Goal: Task Accomplishment & Management: Manage account settings

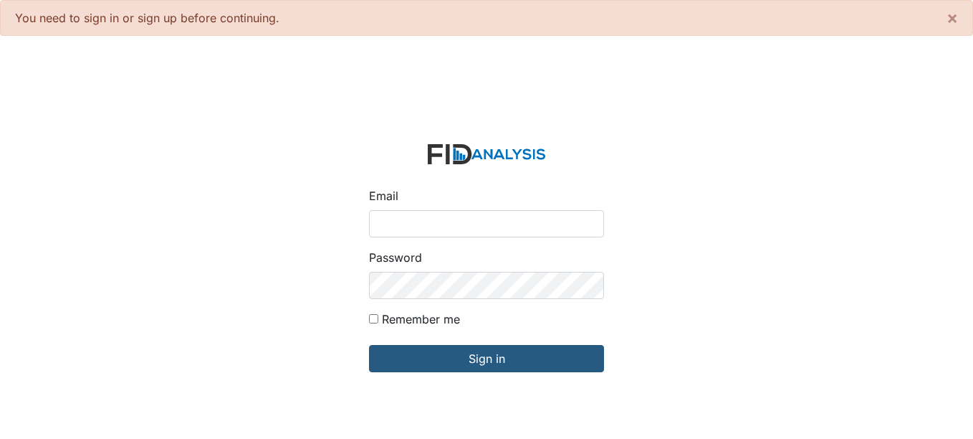
click at [486, 231] on input "Email" at bounding box center [486, 223] width 235 height 27
type input "[EMAIL_ADDRESS][DOMAIN_NAME]"
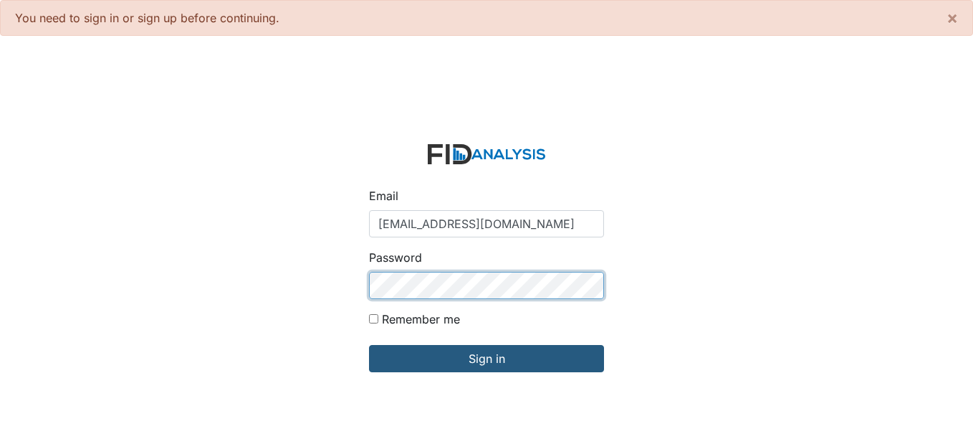
click at [369, 345] on input "Sign in" at bounding box center [486, 358] width 235 height 27
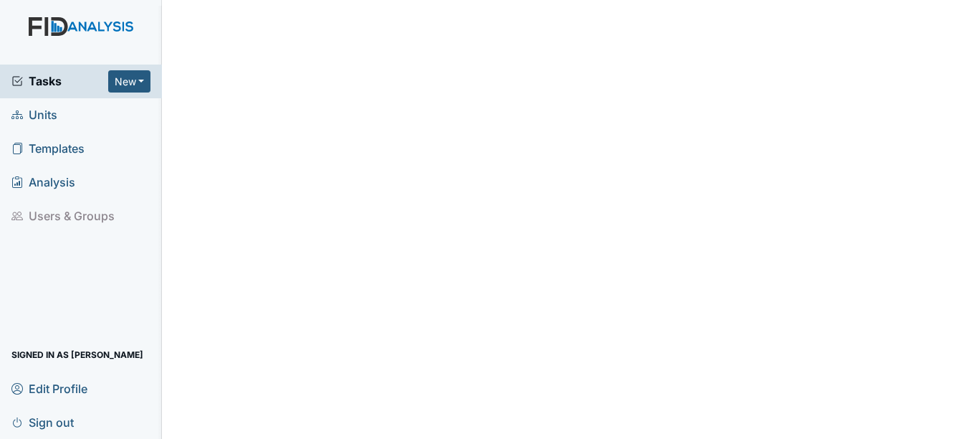
click at [41, 115] on span "Units" at bounding box center [34, 115] width 46 height 22
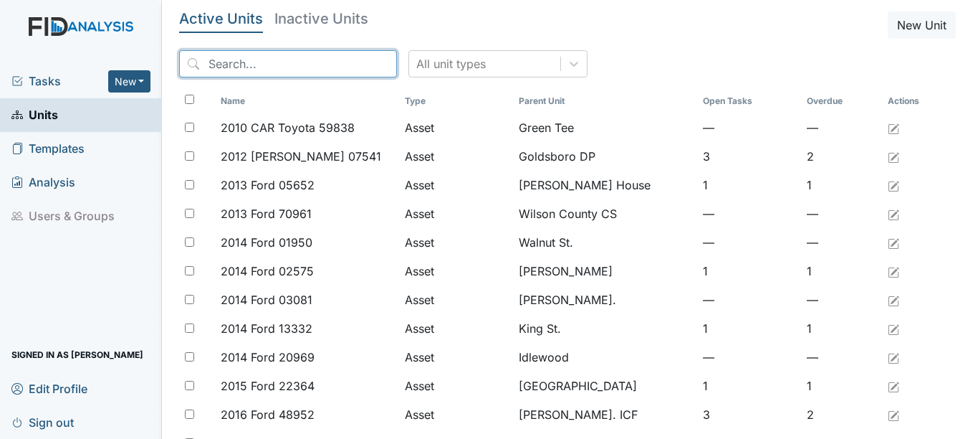
click at [251, 66] on input "search" at bounding box center [288, 63] width 218 height 27
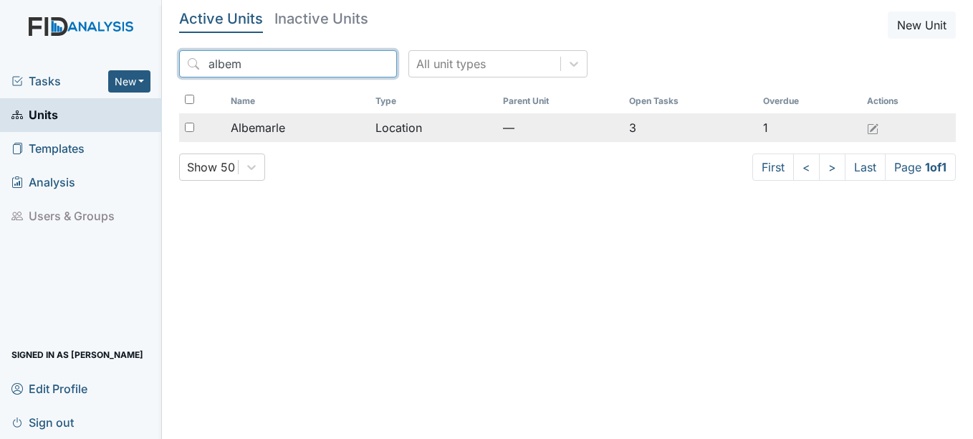
type input "albem"
click at [270, 124] on span "Albemarle" at bounding box center [258, 127] width 54 height 17
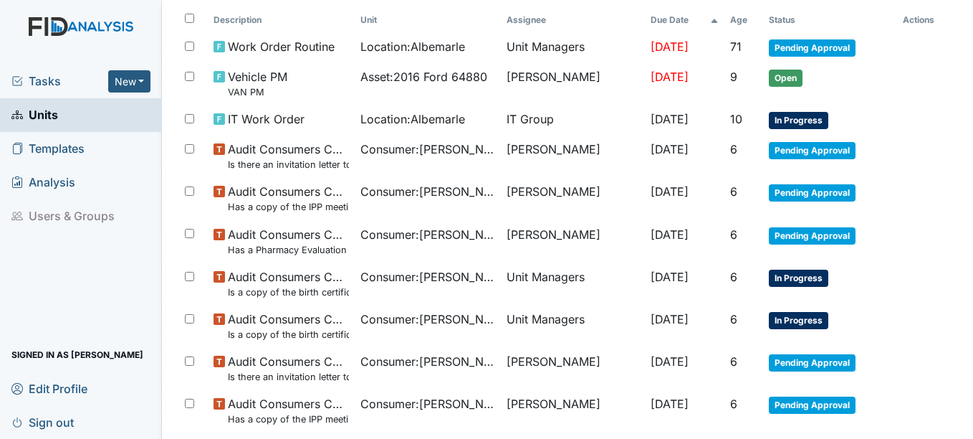
scroll to position [160, 0]
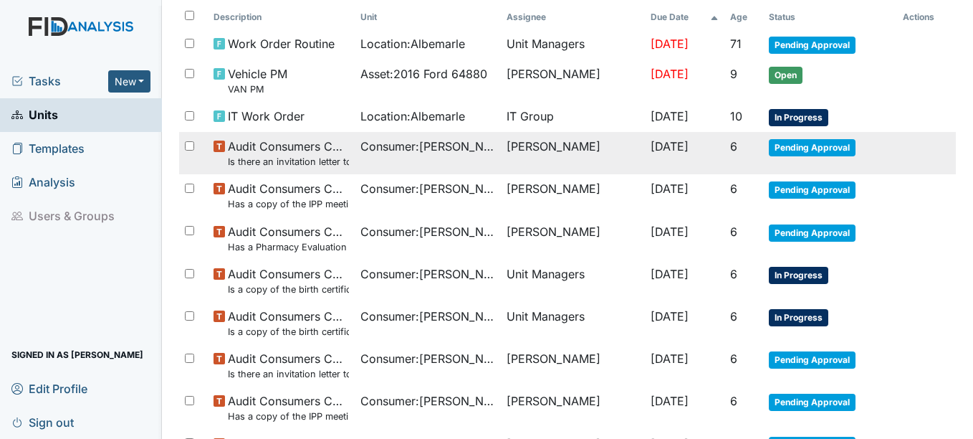
click at [793, 151] on span "Pending Approval" at bounding box center [812, 147] width 87 height 17
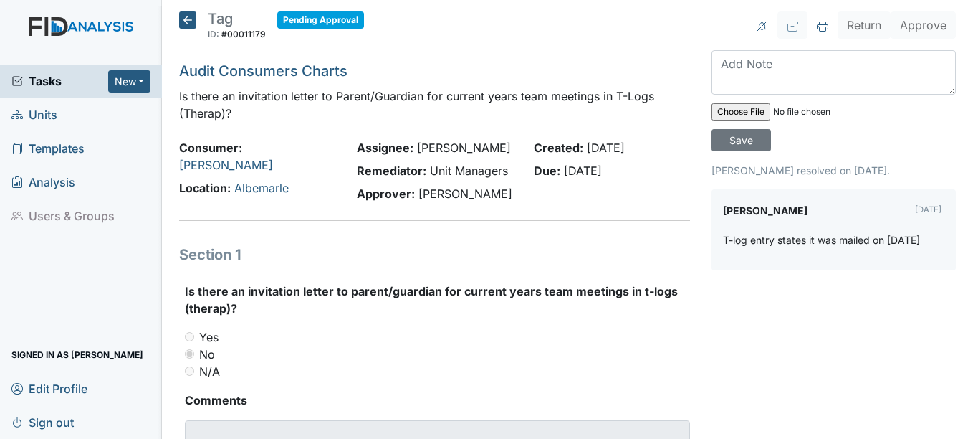
click at [186, 21] on icon at bounding box center [187, 19] width 17 height 17
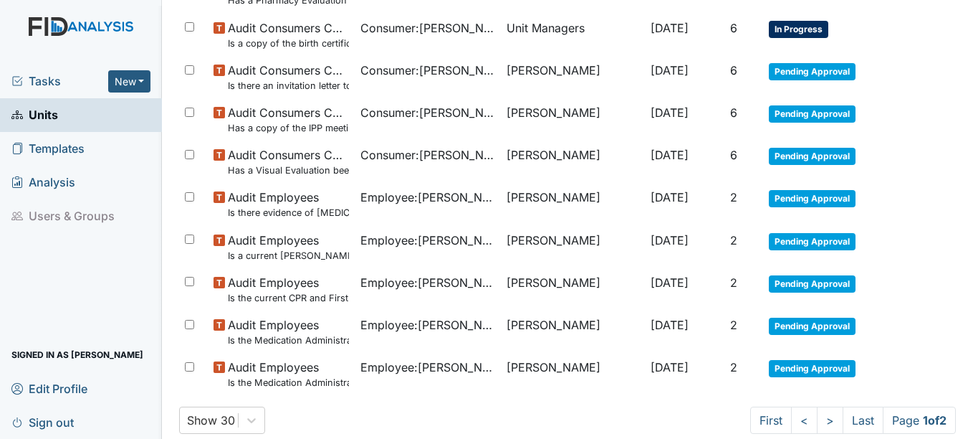
scroll to position [1072, 0]
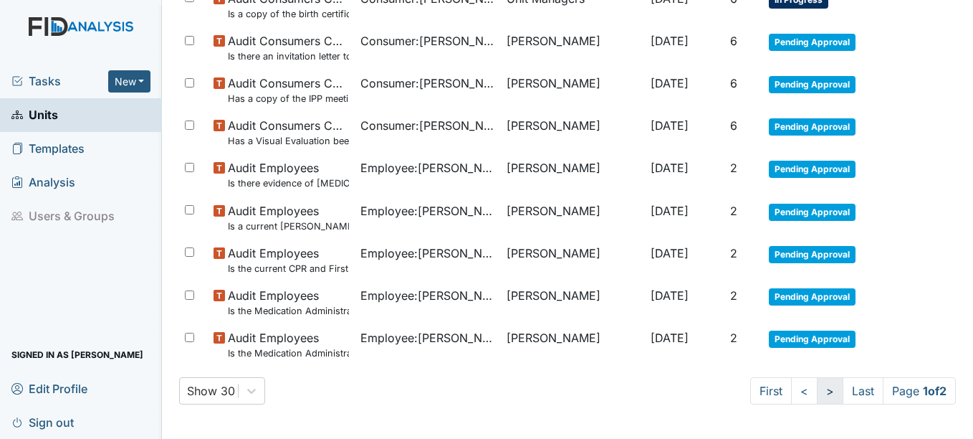
click at [817, 395] on link ">" at bounding box center [830, 390] width 27 height 27
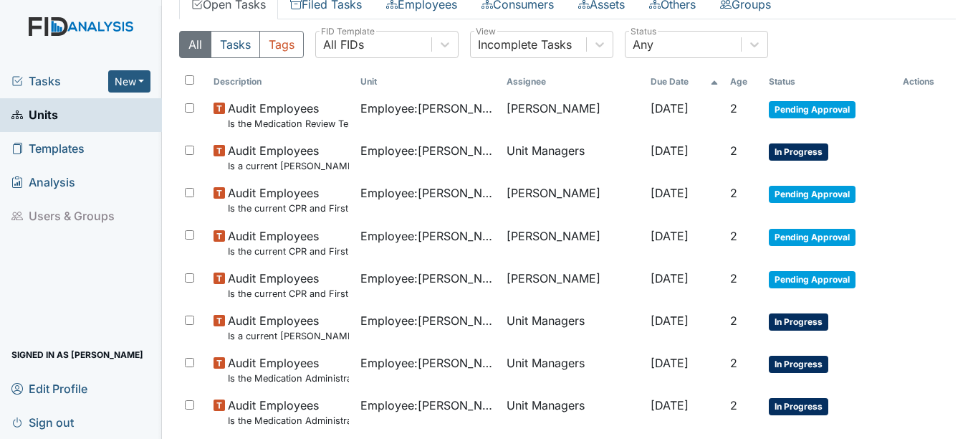
scroll to position [206, 0]
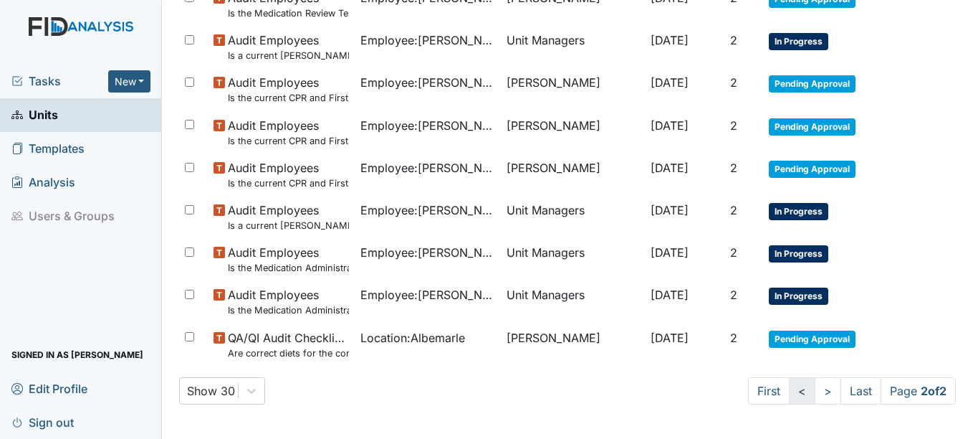
click at [789, 389] on link "<" at bounding box center [802, 390] width 27 height 27
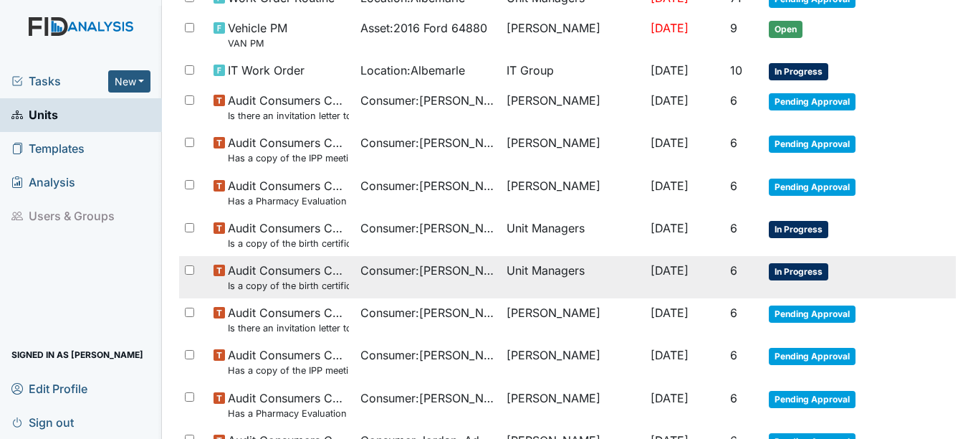
click at [788, 274] on span "In Progress" at bounding box center [798, 271] width 59 height 17
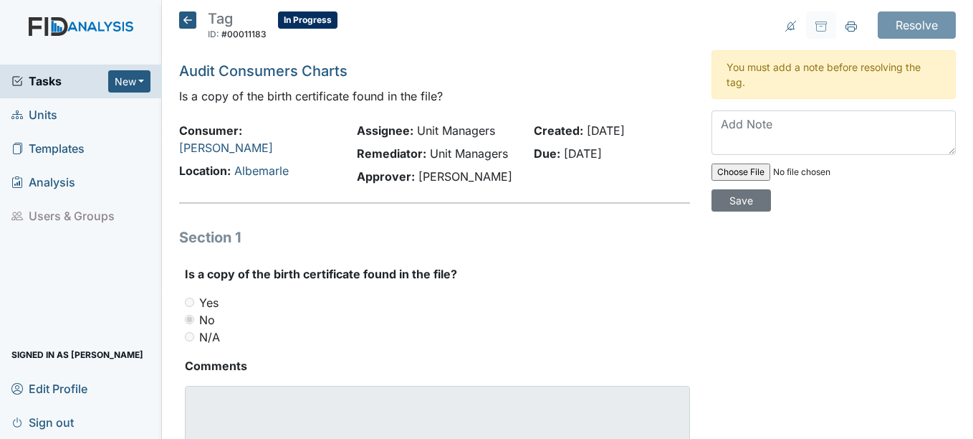
click at [788, 274] on div "Resolve Archive Task × Are you sure you want to archive this task? It will appe…" at bounding box center [834, 254] width 266 height 487
click at [184, 20] on icon at bounding box center [187, 19] width 17 height 17
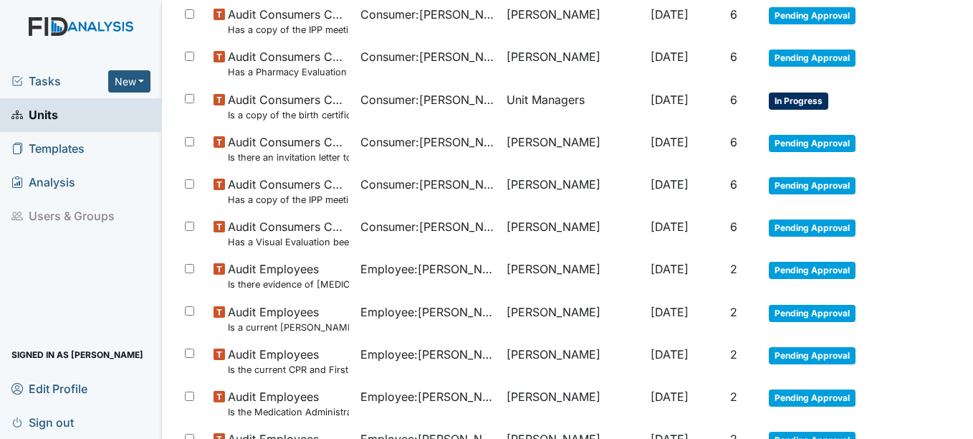
scroll to position [1072, 0]
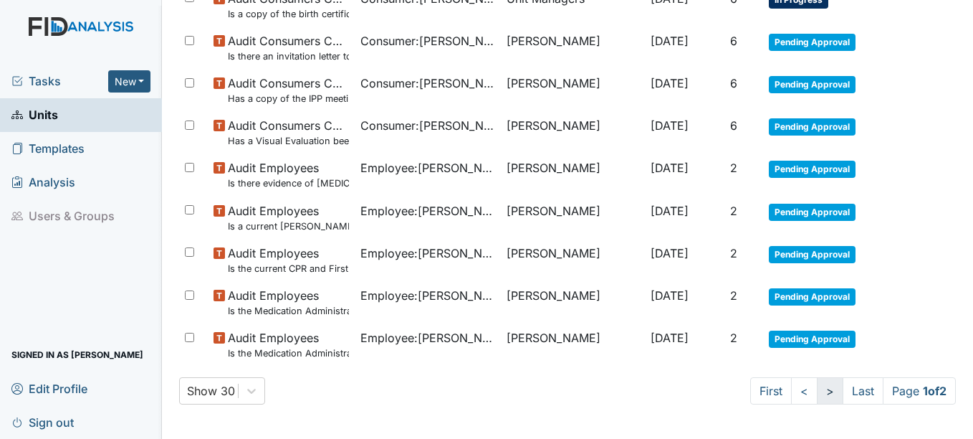
click at [817, 389] on link ">" at bounding box center [830, 390] width 27 height 27
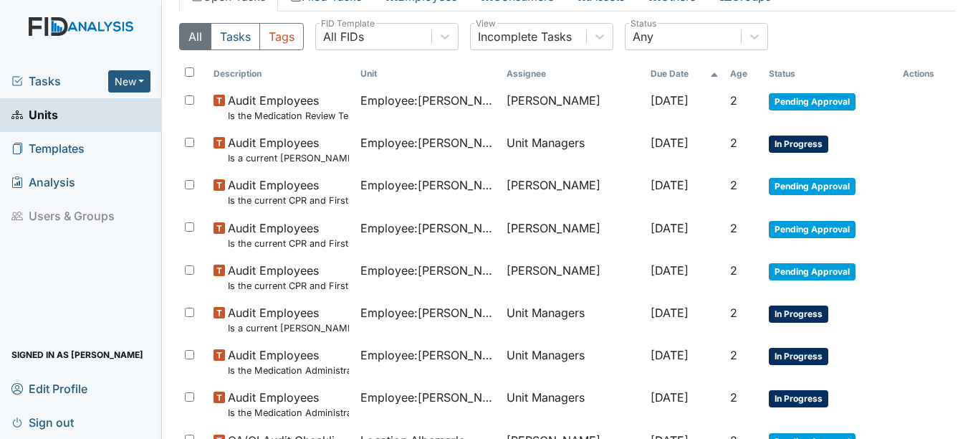
scroll to position [206, 0]
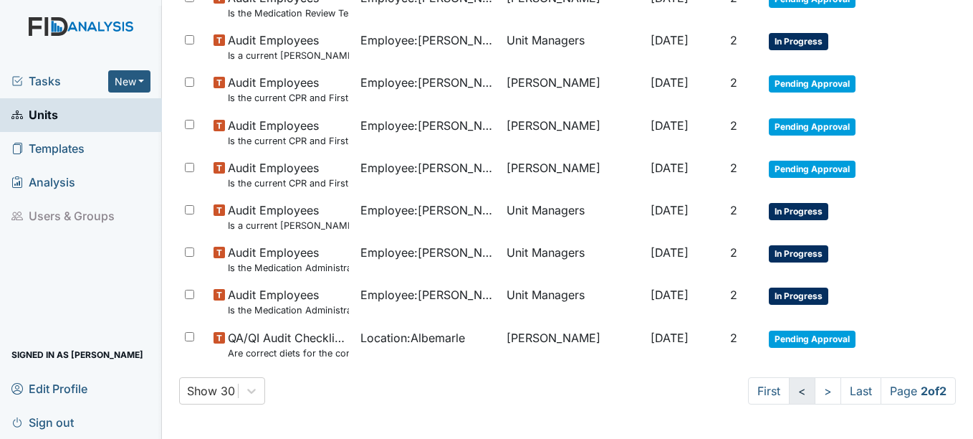
click at [791, 391] on link "<" at bounding box center [802, 390] width 27 height 27
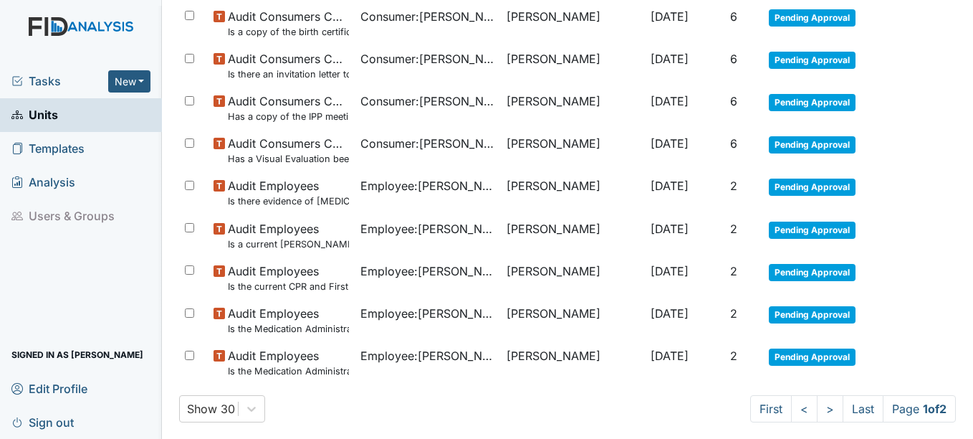
scroll to position [1072, 0]
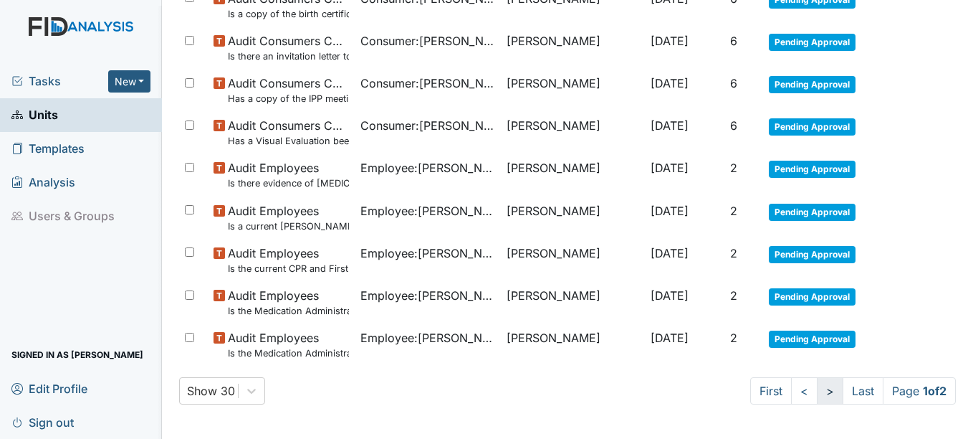
click at [817, 393] on link ">" at bounding box center [830, 390] width 27 height 27
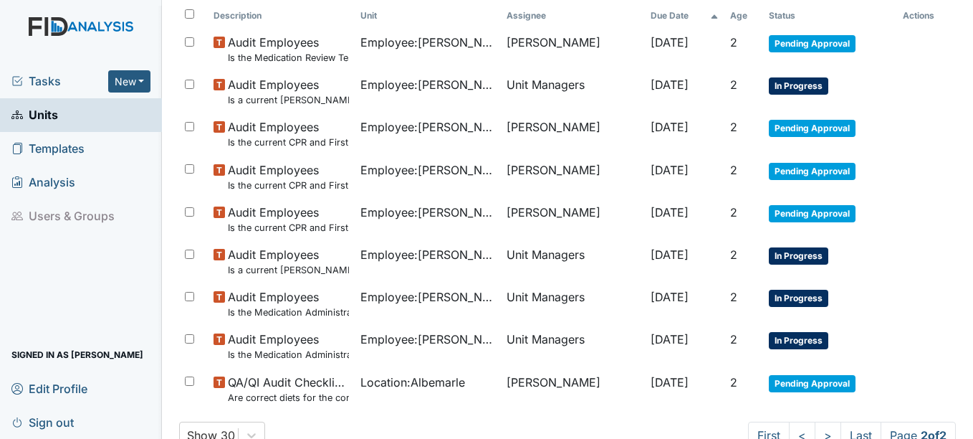
scroll to position [206, 0]
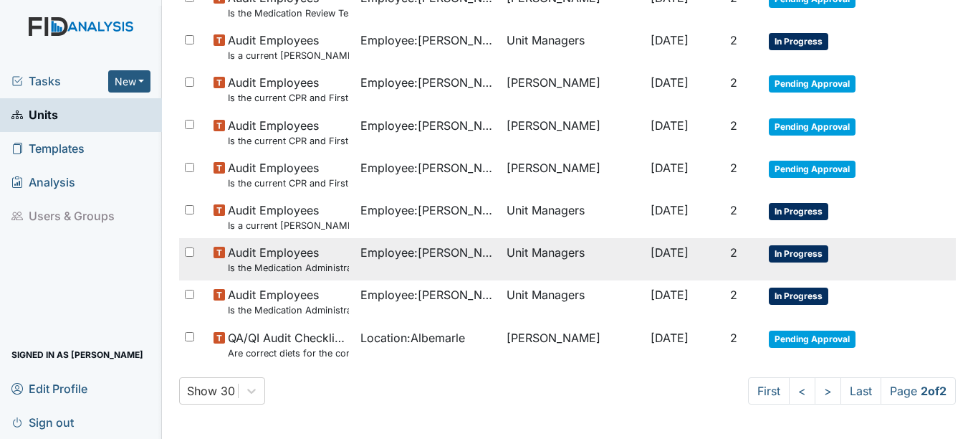
click at [792, 253] on span "In Progress" at bounding box center [798, 253] width 59 height 17
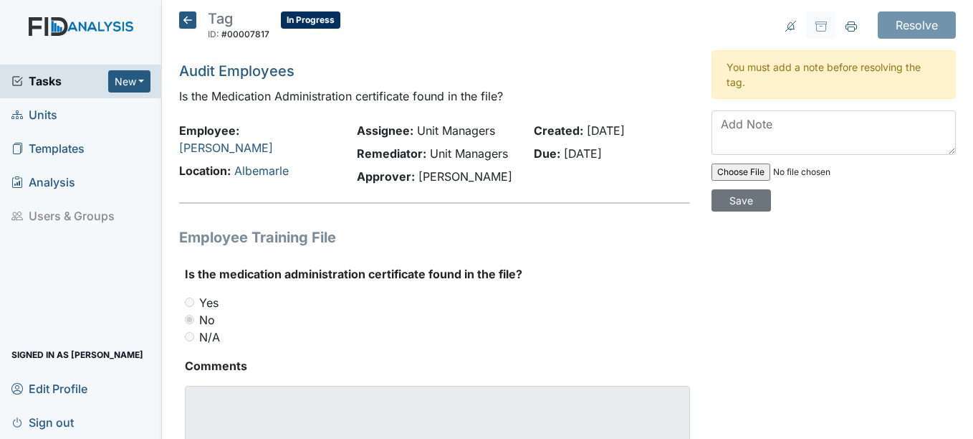
click at [183, 25] on icon at bounding box center [187, 19] width 17 height 17
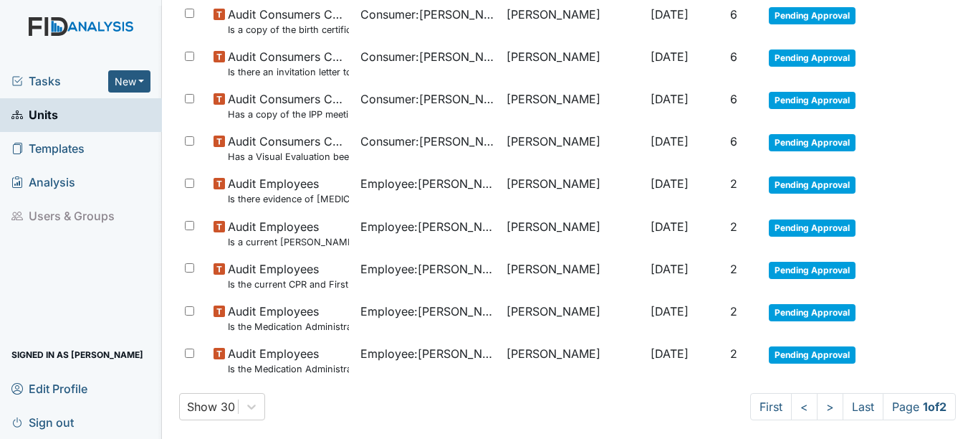
scroll to position [1072, 0]
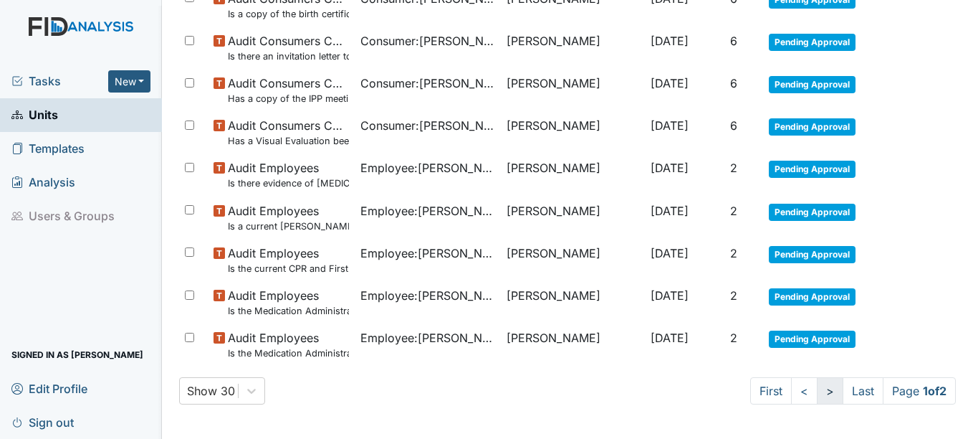
click at [817, 391] on link ">" at bounding box center [830, 390] width 27 height 27
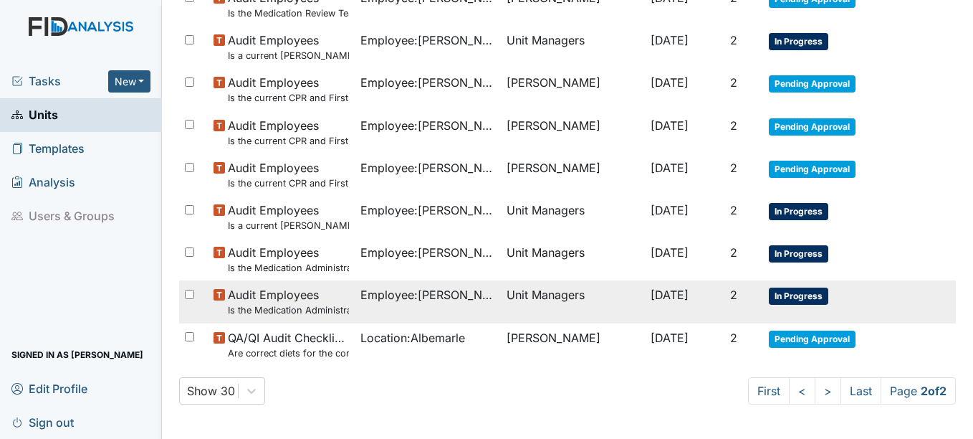
click at [804, 292] on span "In Progress" at bounding box center [798, 295] width 59 height 17
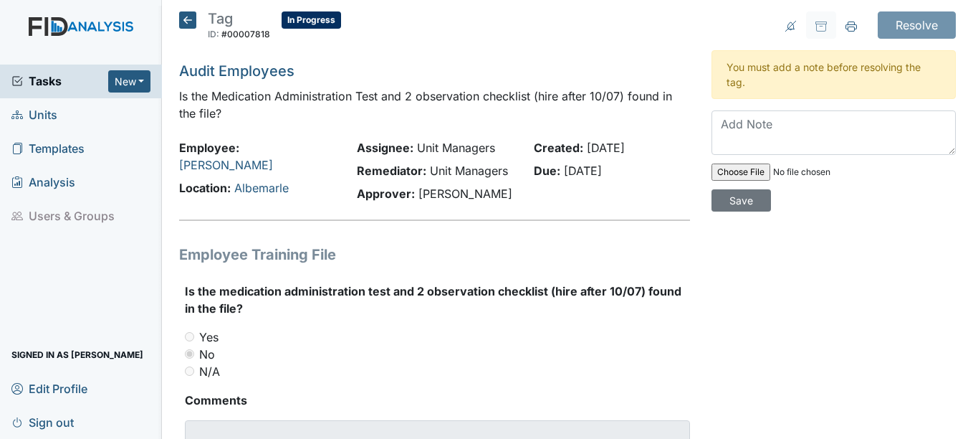
click at [189, 21] on icon at bounding box center [187, 19] width 17 height 17
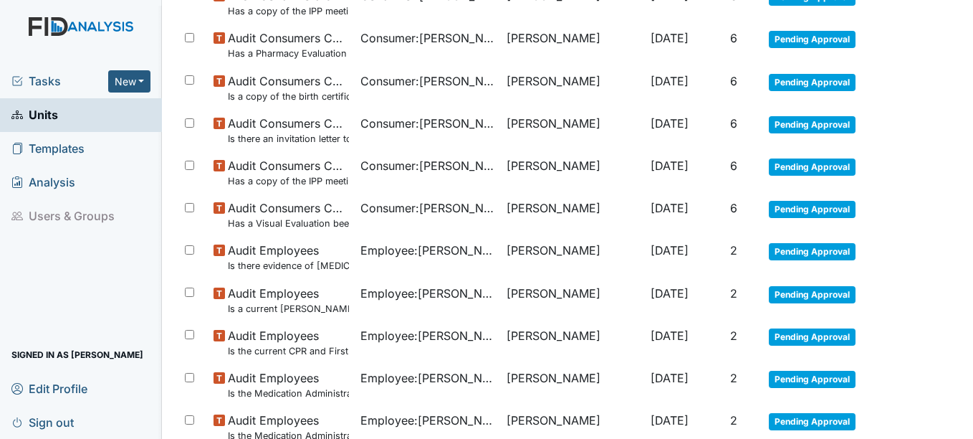
scroll to position [1072, 0]
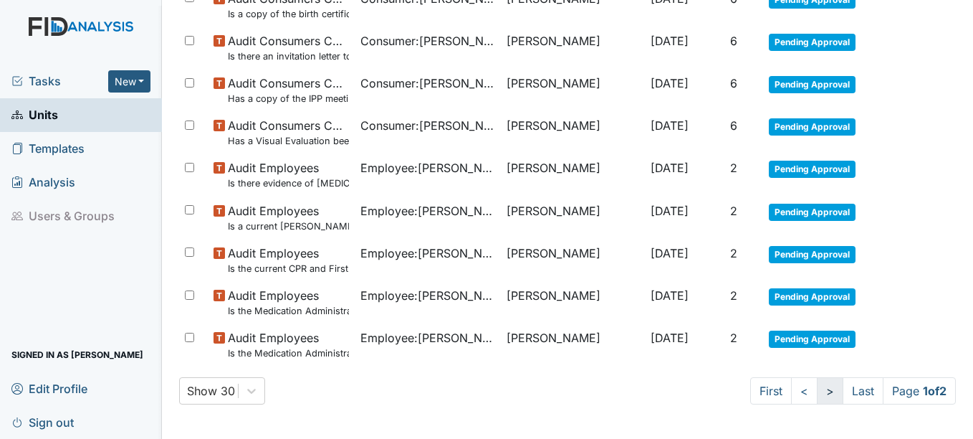
click at [817, 390] on link ">" at bounding box center [830, 390] width 27 height 27
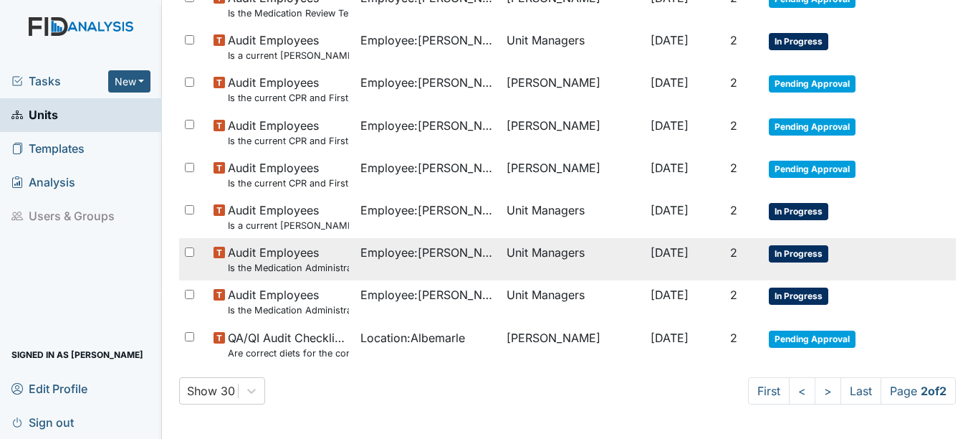
click at [792, 249] on span "In Progress" at bounding box center [798, 253] width 59 height 17
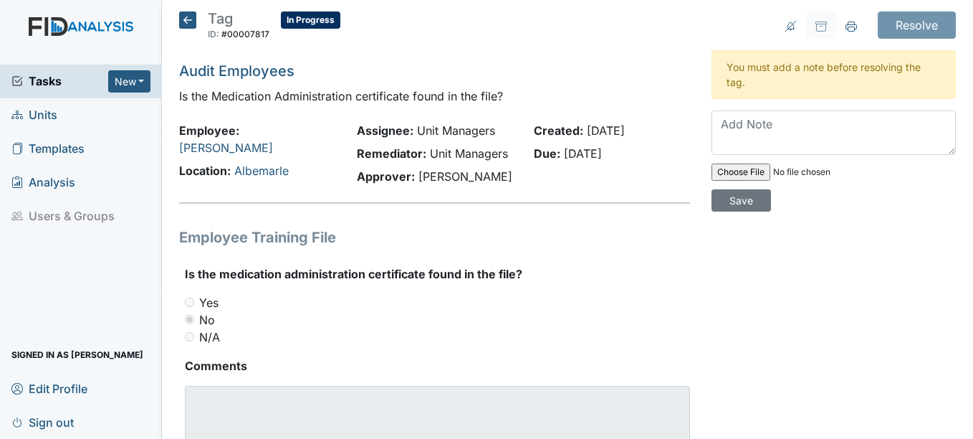
click at [187, 20] on icon at bounding box center [187, 19] width 17 height 17
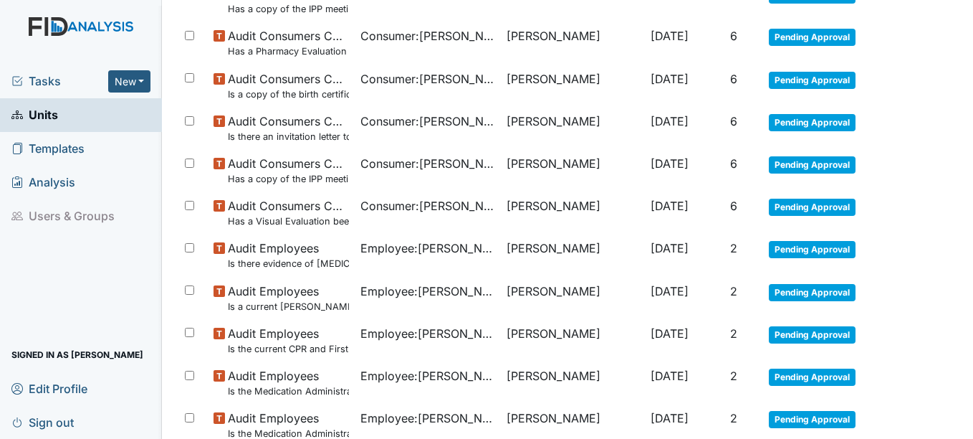
scroll to position [1072, 0]
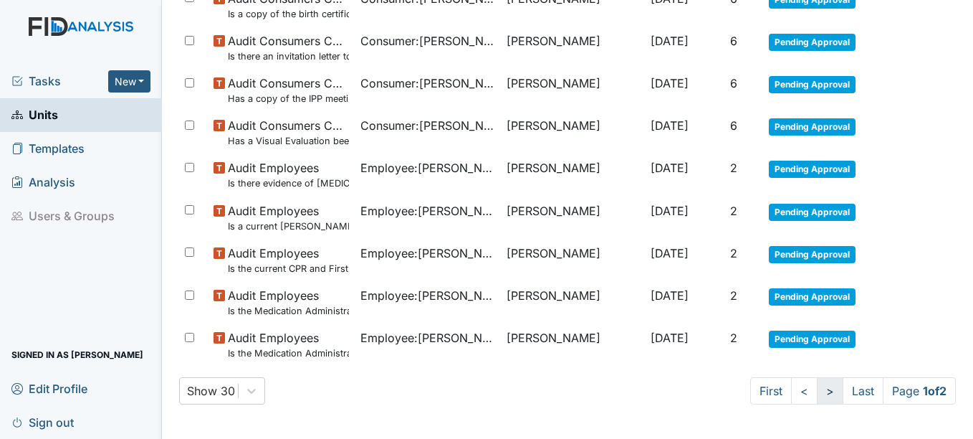
click at [817, 396] on link ">" at bounding box center [830, 390] width 27 height 27
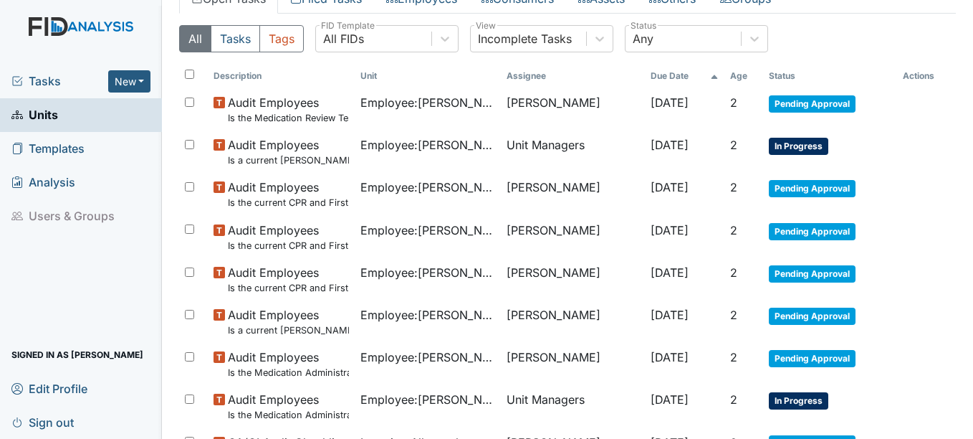
scroll to position [100, 0]
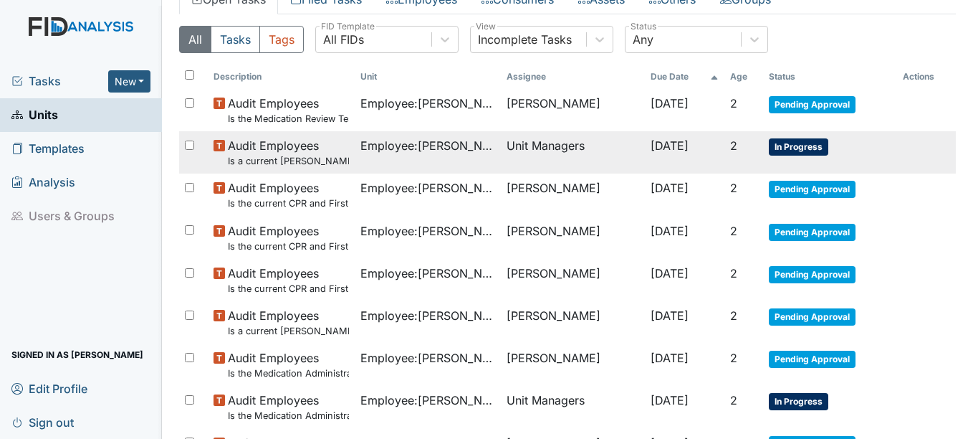
click at [799, 148] on span "In Progress" at bounding box center [798, 146] width 59 height 17
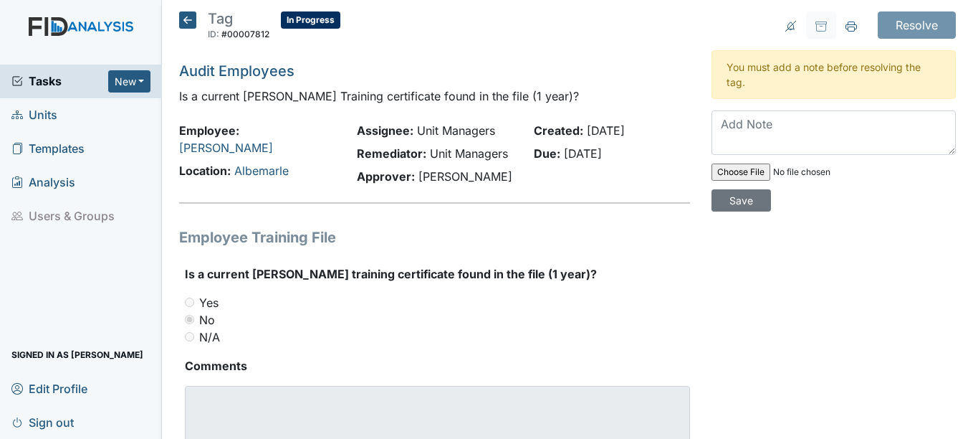
click at [232, 133] on strong "Employee:" at bounding box center [209, 130] width 60 height 14
click at [192, 21] on icon at bounding box center [187, 19] width 17 height 17
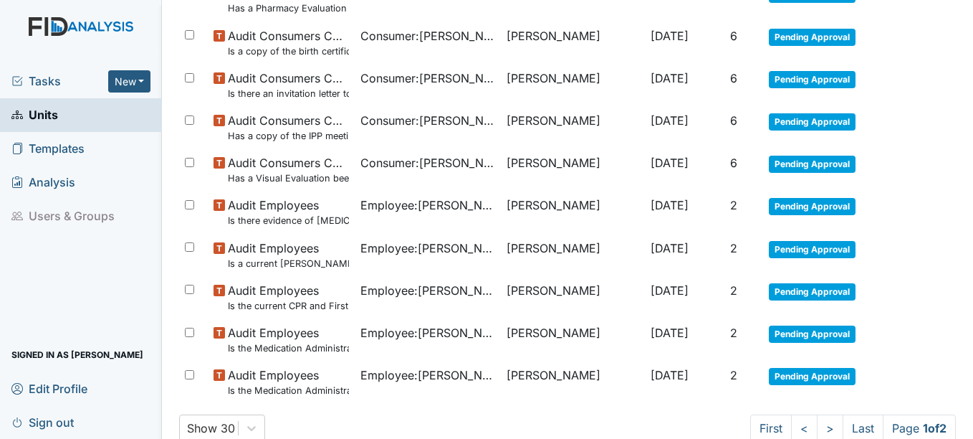
scroll to position [1072, 0]
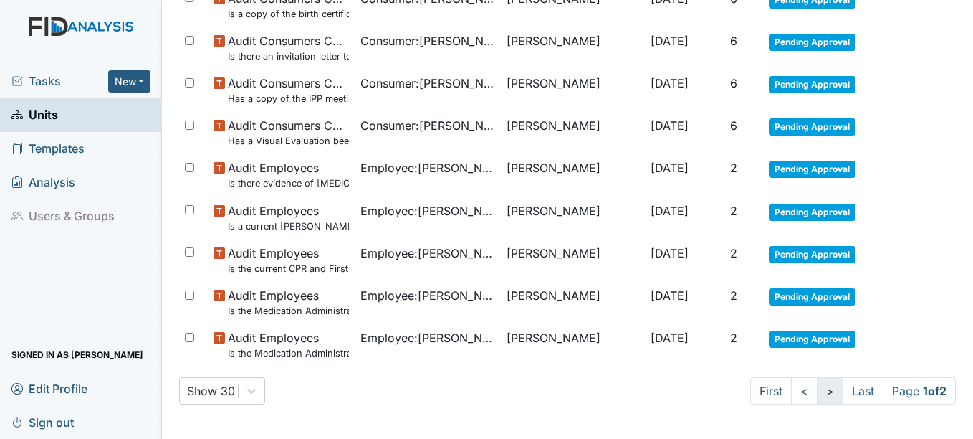
click at [817, 394] on link ">" at bounding box center [830, 390] width 27 height 27
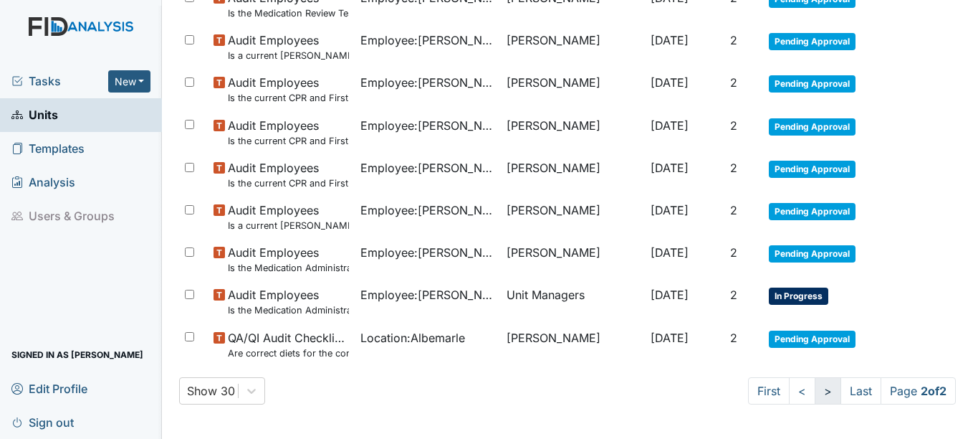
scroll to position [206, 0]
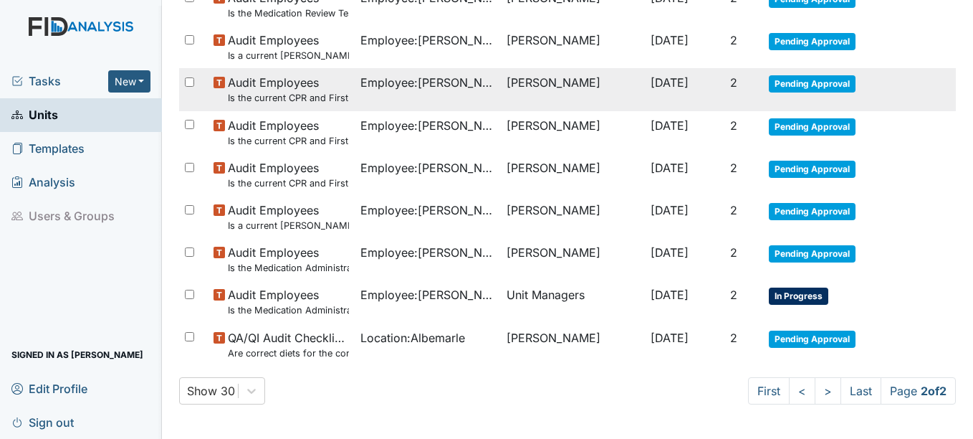
click at [772, 75] on td "Pending Approval" at bounding box center [830, 89] width 134 height 42
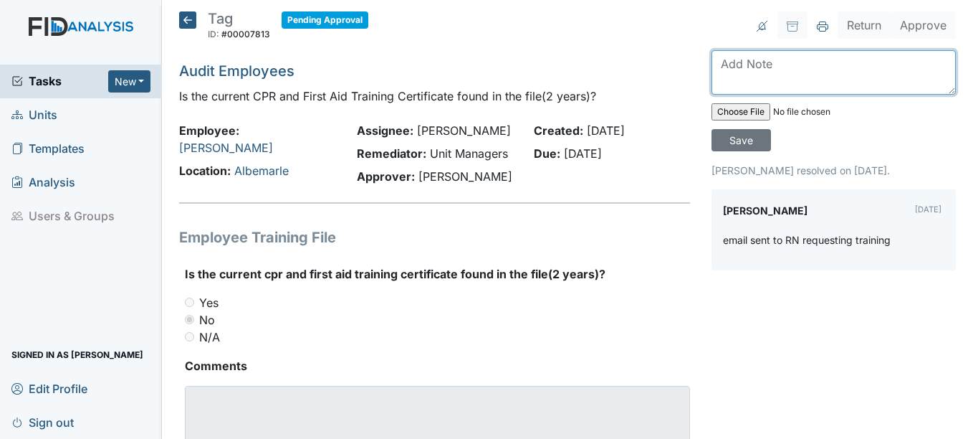
click at [723, 90] on textarea at bounding box center [834, 72] width 244 height 44
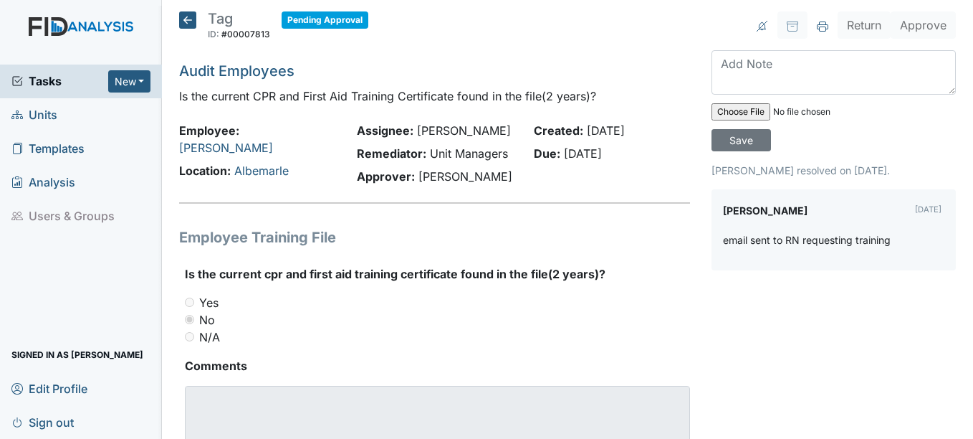
click at [748, 168] on p "[PERSON_NAME] resolved on [DATE]." at bounding box center [834, 170] width 244 height 15
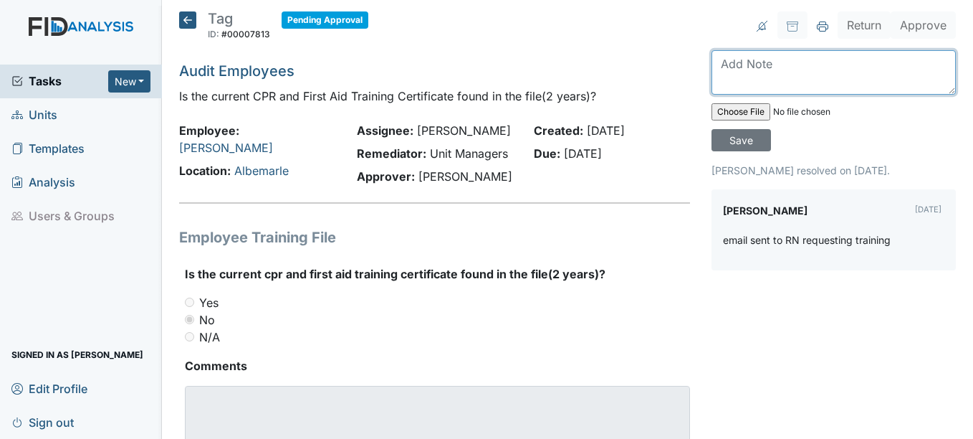
click at [734, 76] on textarea at bounding box center [834, 72] width 244 height 44
click at [738, 80] on textarea at bounding box center [834, 72] width 244 height 44
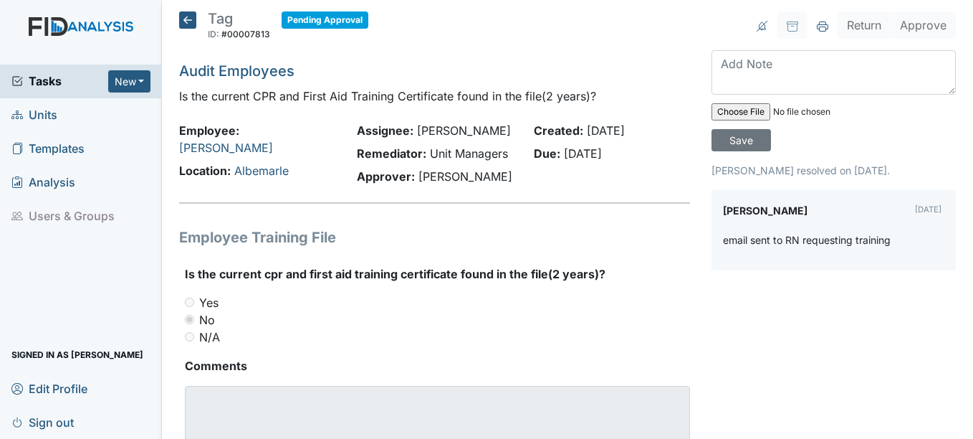
click at [743, 93] on div "Save" at bounding box center [834, 100] width 244 height 101
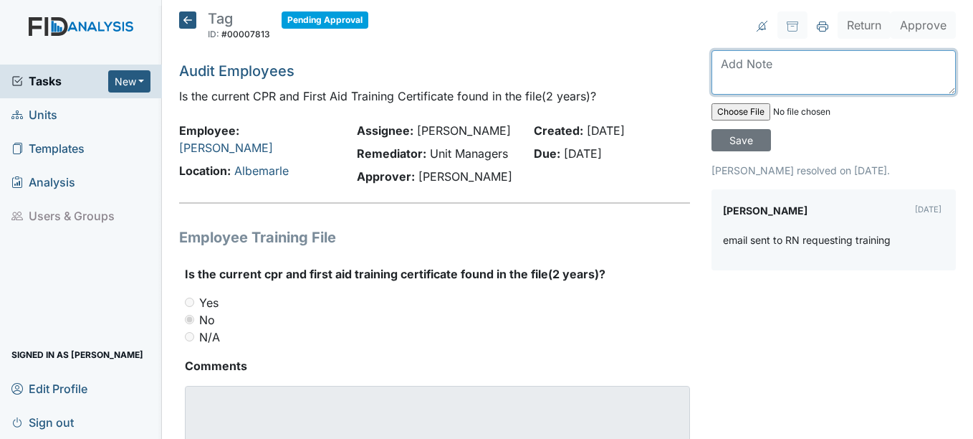
paste textarea "From Subject Received Size Categories Tyisha Lassiter Leary 10:23 AM 516 KB"
type textarea "From Subject Received Size Categories Tyisha Lassiter Leary 10:23 AM 516 KB"
drag, startPoint x: 716, startPoint y: 62, endPoint x: 820, endPoint y: 88, distance: 107.3
click at [820, 88] on textarea "From Subject Received Size Categories Tyisha Lassiter Leary 10:23 AM 516 KB" at bounding box center [834, 72] width 244 height 44
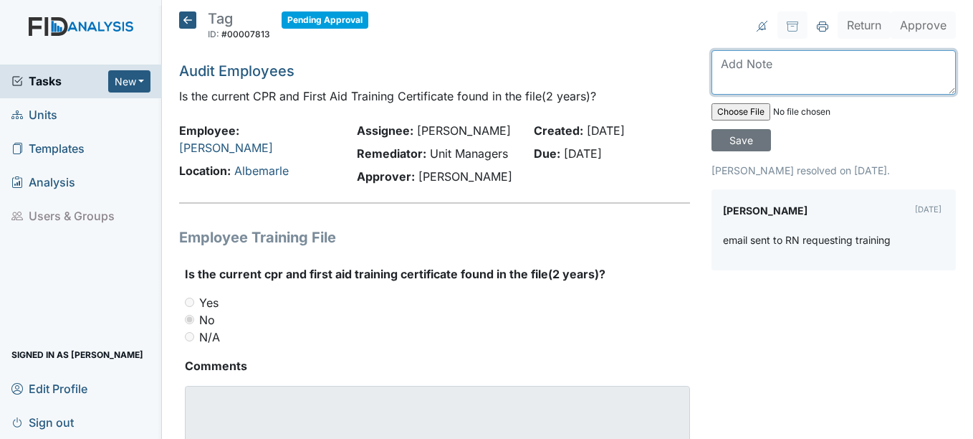
scroll to position [0, 0]
type textarea "n"
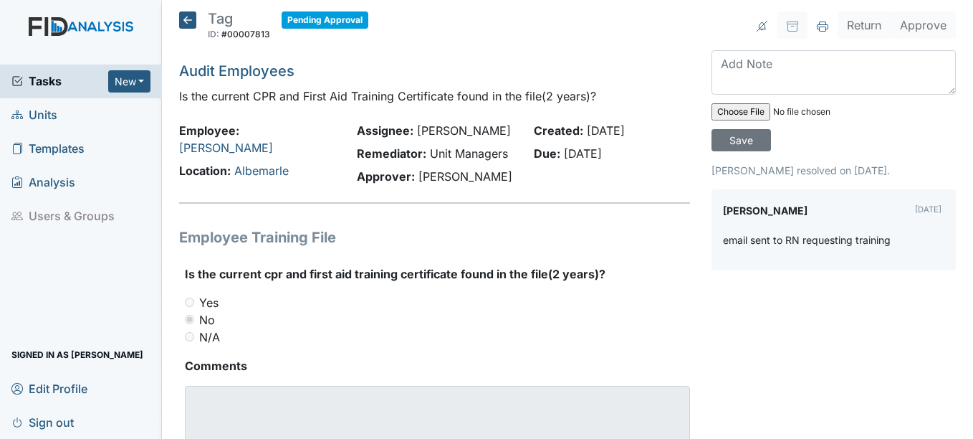
click at [717, 115] on input "file" at bounding box center [809, 112] width 195 height 34
type input "C:\fakepath\Alveta Armstrong CPR.jpg"
click at [735, 136] on input "Save" at bounding box center [741, 140] width 59 height 22
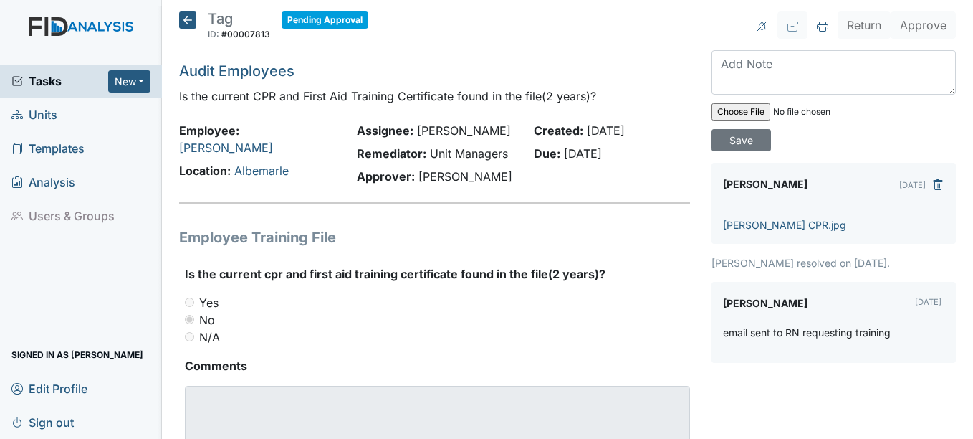
click at [183, 19] on icon at bounding box center [187, 19] width 17 height 17
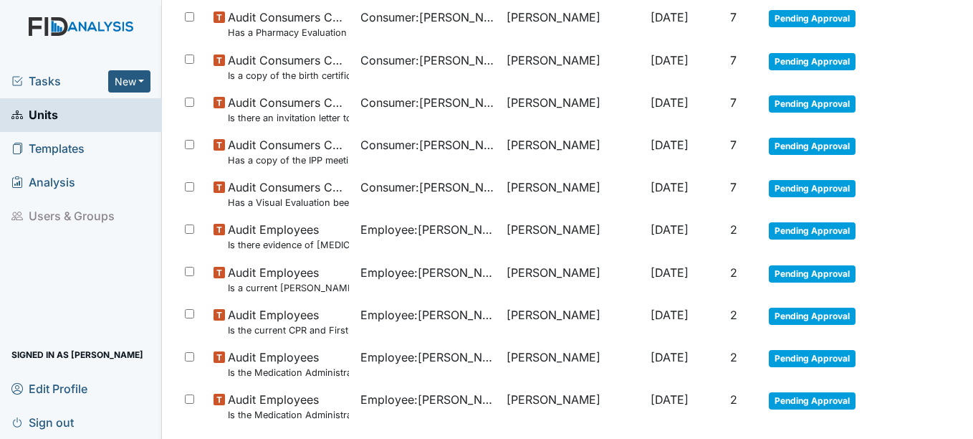
scroll to position [1072, 0]
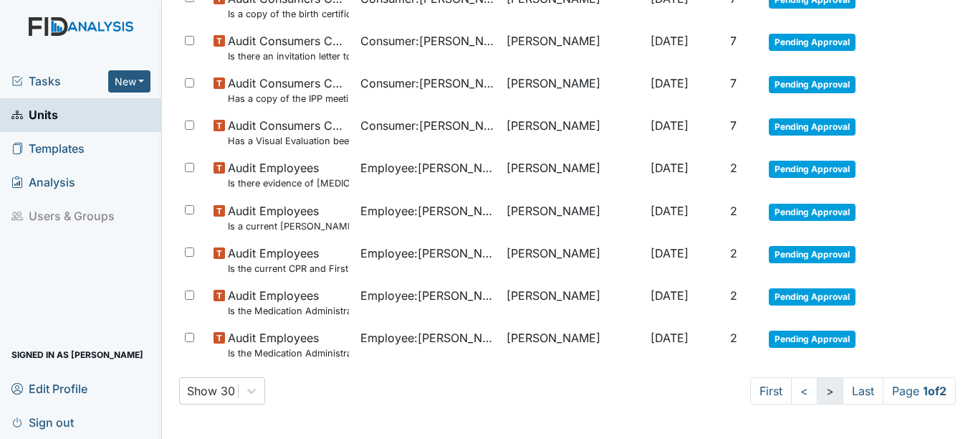
click at [817, 386] on link ">" at bounding box center [830, 390] width 27 height 27
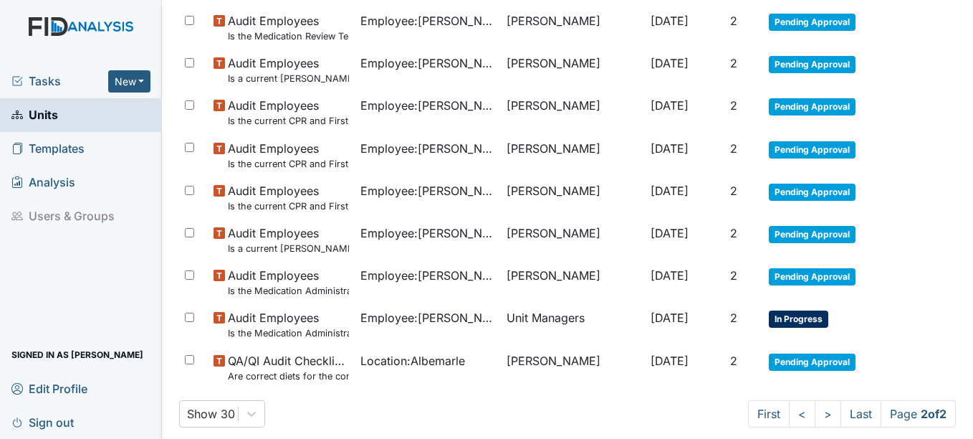
scroll to position [194, 0]
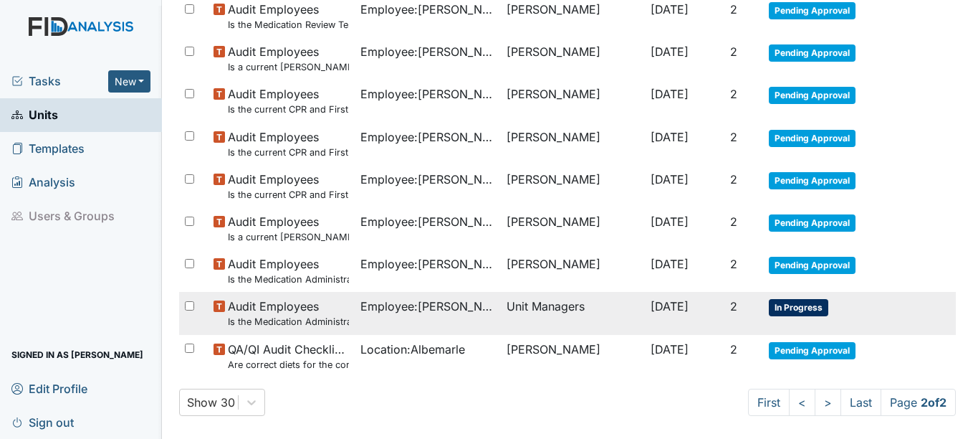
click at [780, 308] on span "In Progress" at bounding box center [798, 307] width 59 height 17
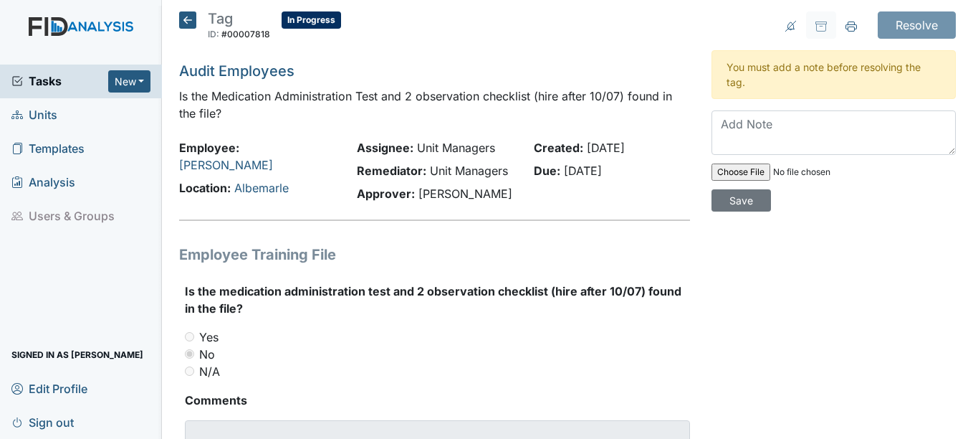
click at [187, 19] on icon at bounding box center [187, 19] width 17 height 17
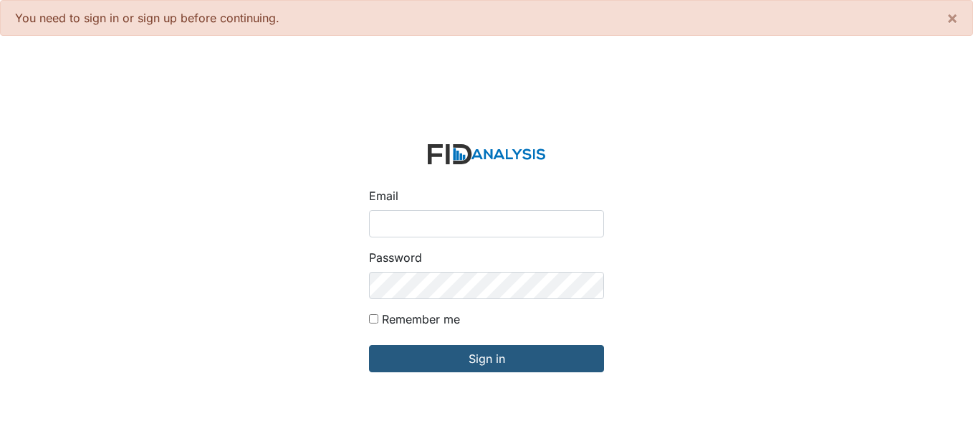
click at [527, 216] on input "Email" at bounding box center [486, 223] width 235 height 27
type input "[EMAIL_ADDRESS][DOMAIN_NAME]"
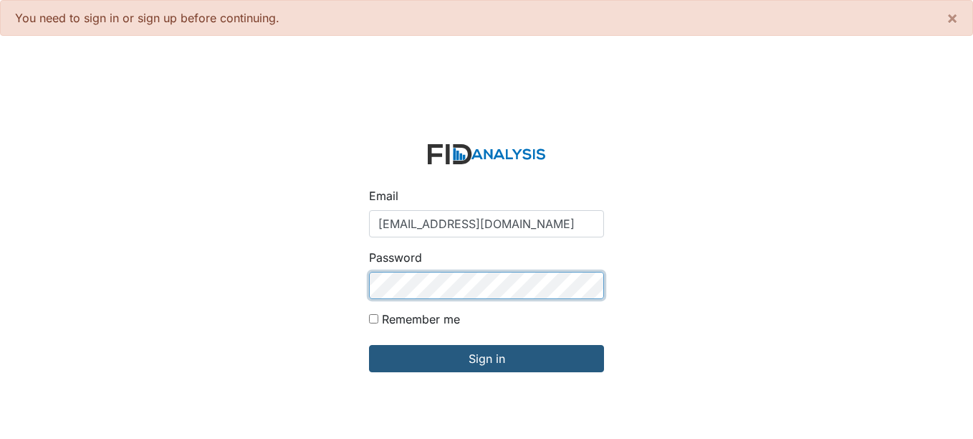
click at [369, 345] on input "Sign in" at bounding box center [486, 358] width 235 height 27
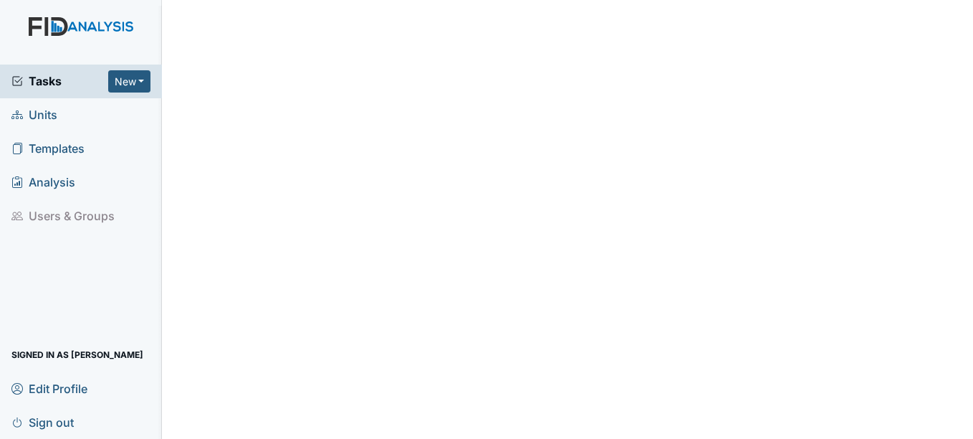
click at [44, 111] on span "Units" at bounding box center [34, 115] width 46 height 22
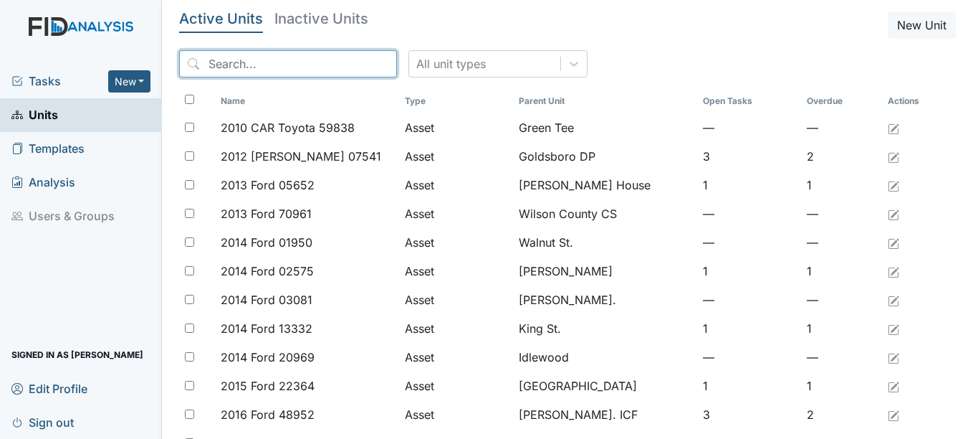
click at [252, 76] on input "search" at bounding box center [288, 63] width 218 height 27
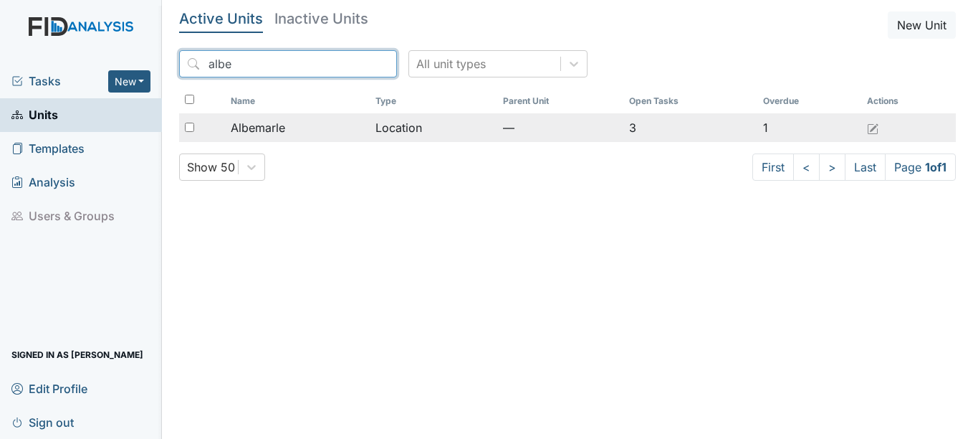
type input "albe"
click at [262, 127] on span "Albemarle" at bounding box center [258, 127] width 54 height 17
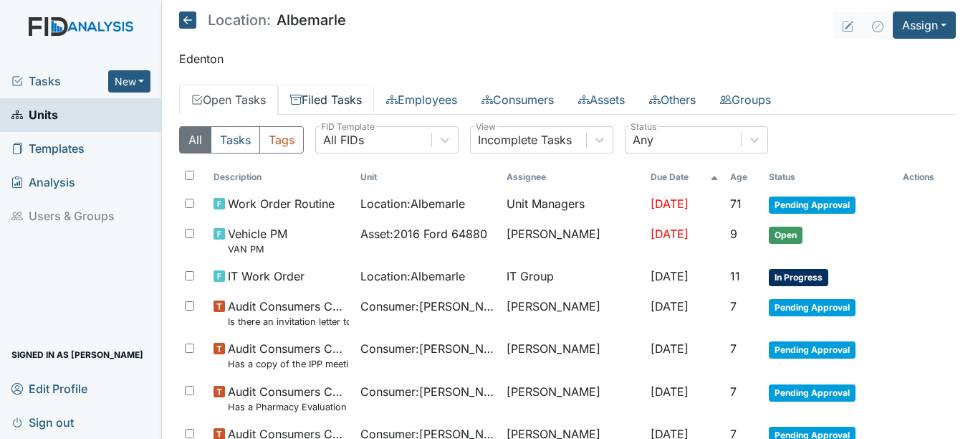
click at [338, 99] on link "Filed Tasks" at bounding box center [326, 100] width 96 height 30
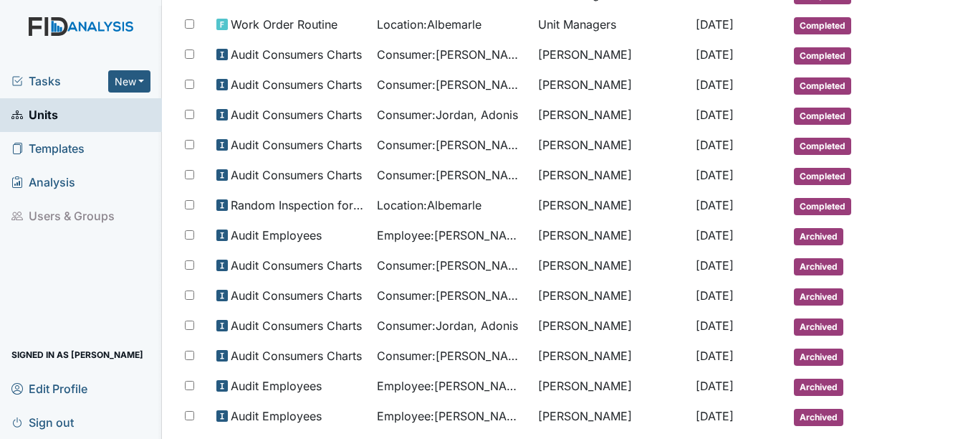
scroll to position [727, 0]
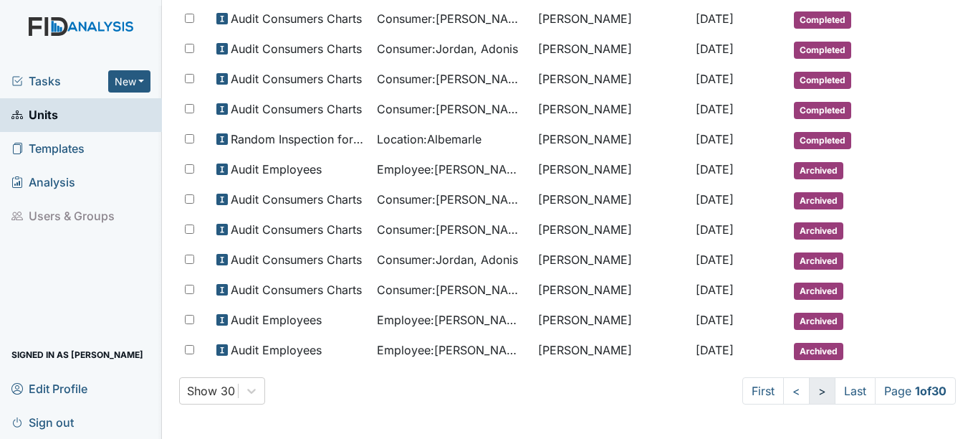
click at [809, 396] on link ">" at bounding box center [822, 390] width 27 height 27
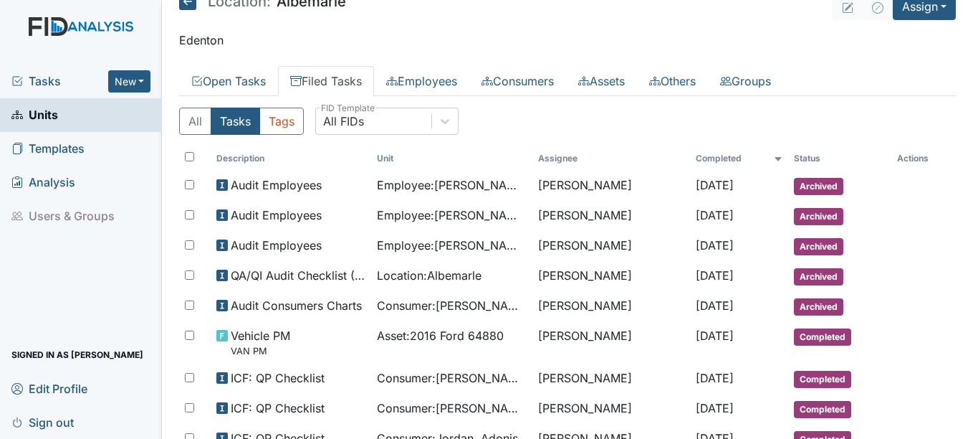
scroll to position [739, 0]
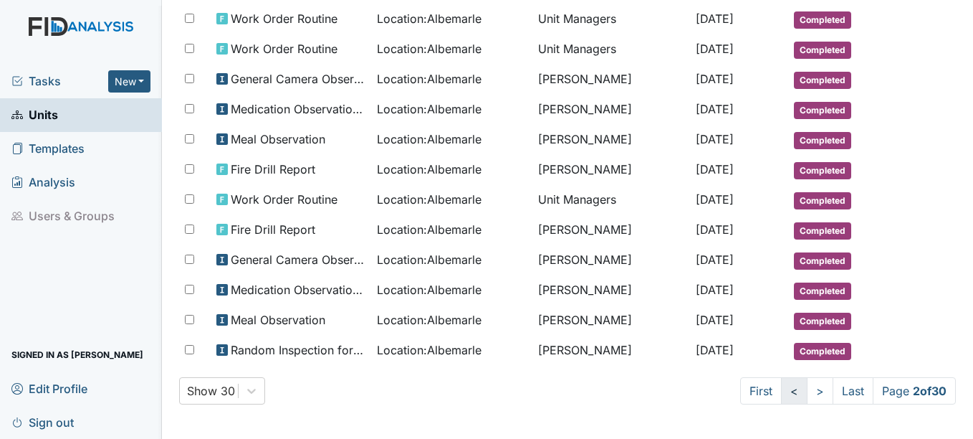
click at [781, 387] on link "<" at bounding box center [794, 390] width 27 height 27
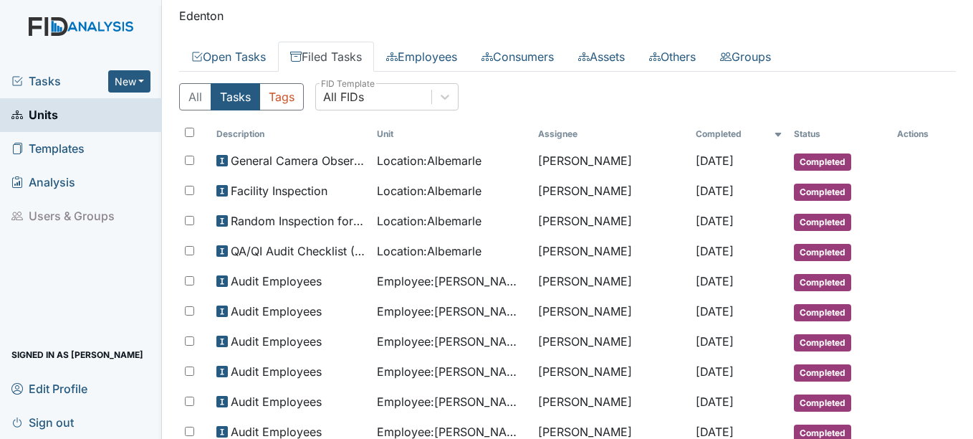
scroll to position [39, 0]
